Goal: Task Accomplishment & Management: Manage account settings

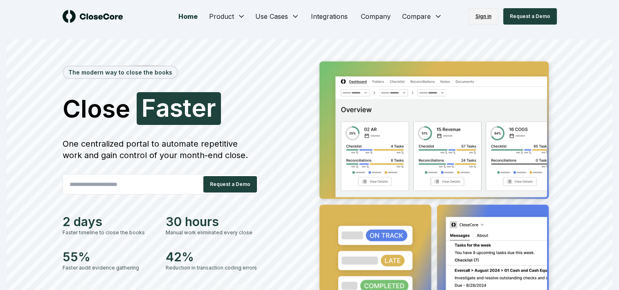
click at [490, 17] on link "Sign in" at bounding box center [484, 16] width 30 height 16
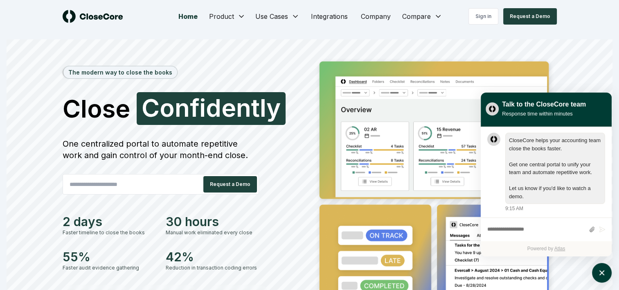
click at [601, 76] on div "The modern way to close the books Close Confidently C o n f i d e n t l y One c…" at bounding box center [310, 203] width 606 height 295
click at [585, 54] on div "The modern way to close the books Close Confidently C o n f i d e n t l y One c…" at bounding box center [310, 194] width 606 height 311
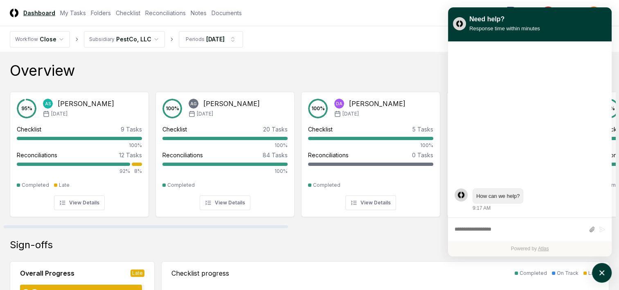
drag, startPoint x: 370, startPoint y: 249, endPoint x: 395, endPoint y: 221, distance: 36.5
click at [372, 247] on div "Sign-offs" at bounding box center [310, 244] width 600 height 13
click at [409, 71] on div "Overview Showing 9 | Group by Users" at bounding box center [310, 70] width 600 height 16
click at [248, 70] on div "Overview Showing 9 | Group by Users" at bounding box center [310, 70] width 600 height 16
click at [411, 64] on div "Overview Showing 9 | Group by Users" at bounding box center [310, 70] width 600 height 16
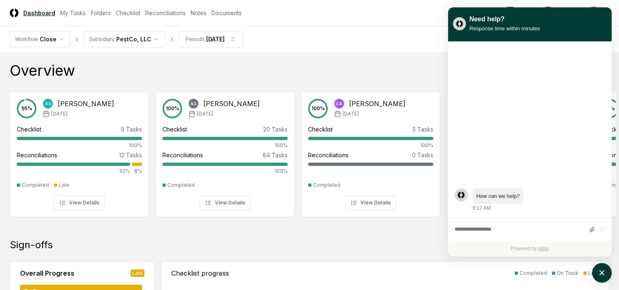
click at [598, 12] on div "Need help? Response time within minutes" at bounding box center [530, 23] width 154 height 23
click at [472, 254] on div "Powered by Atlas" at bounding box center [530, 248] width 164 height 15
click at [77, 13] on link "My Tasks" at bounding box center [73, 13] width 26 height 9
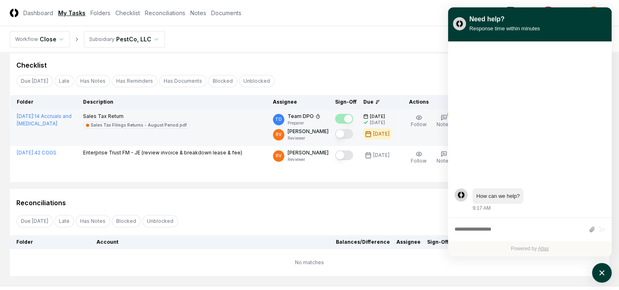
scroll to position [41, 0]
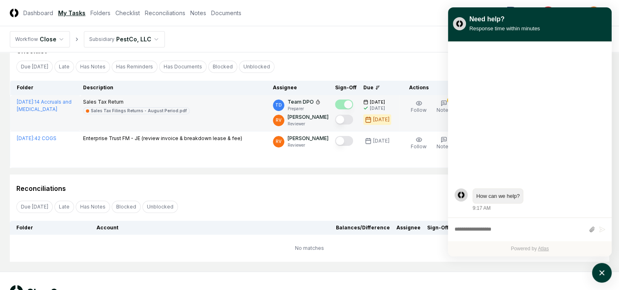
click at [349, 118] on button "Mark complete" at bounding box center [344, 120] width 18 height 10
click at [407, 58] on div "Checklist Due [DATE] Late Has Notes Has Reminders Has Documents Blocked Unblock…" at bounding box center [310, 103] width 600 height 129
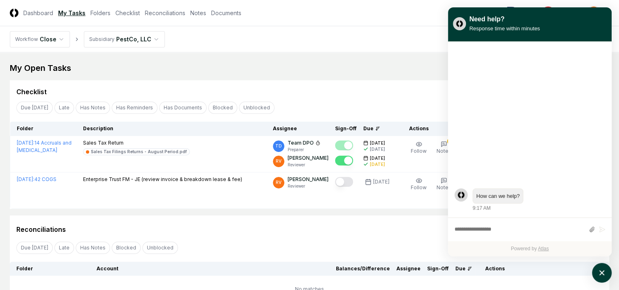
click at [399, 93] on div "Checklist" at bounding box center [309, 92] width 587 height 10
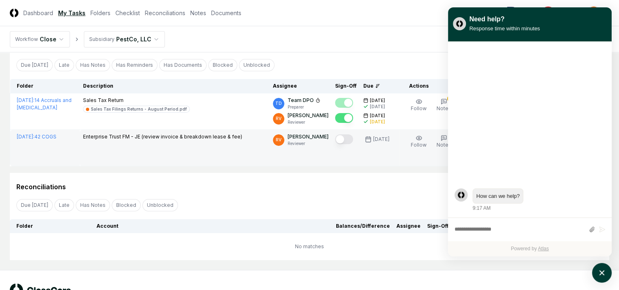
scroll to position [30, 0]
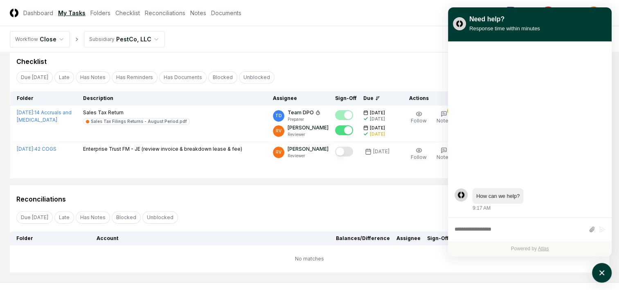
click at [338, 44] on nav "Workflow Close Subsidiary PestCo, LLC" at bounding box center [309, 39] width 619 height 26
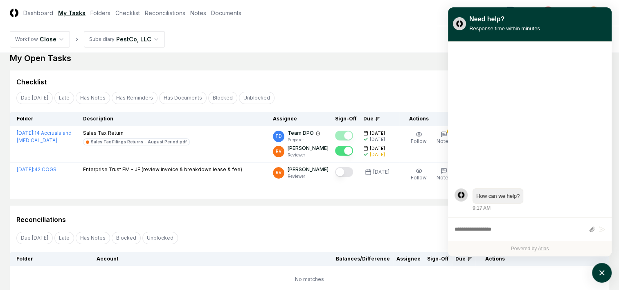
scroll to position [0, 0]
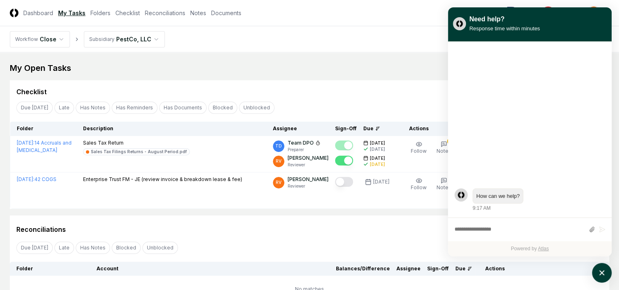
click at [345, 69] on div "My Open Tasks" at bounding box center [310, 67] width 600 height 11
click at [427, 76] on div "My Open Tasks Cancel Reassign Checklist Due [DATE] Late Has Notes Has Reminders…" at bounding box center [310, 182] width 600 height 240
click at [485, 49] on div "How can we help? 9:17 AM" at bounding box center [530, 130] width 164 height 176
click at [377, 38] on nav "Workflow Close Subsidiary PestCo, LLC" at bounding box center [309, 39] width 619 height 26
